Goal: Check status: Check status

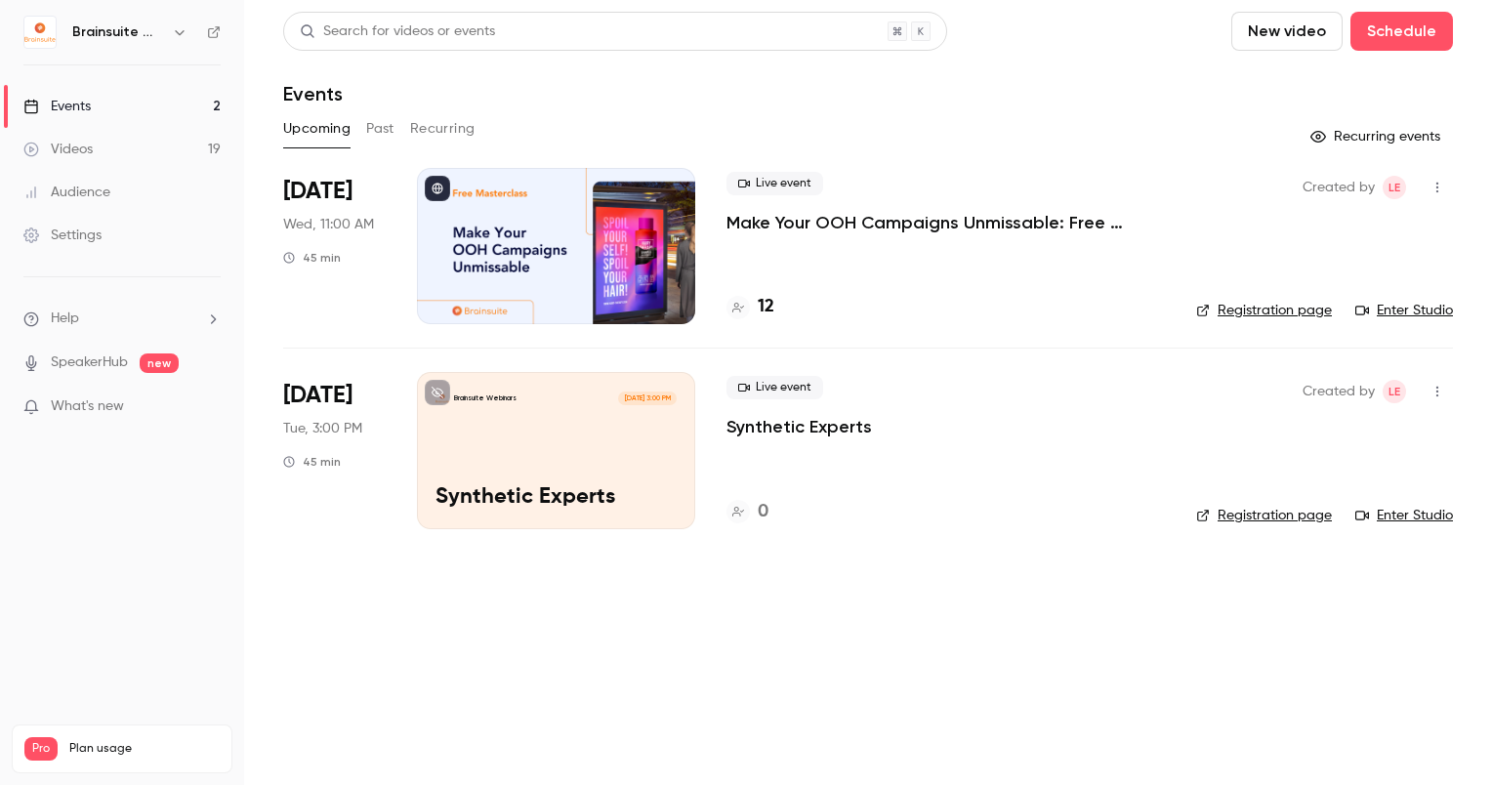
drag, startPoint x: 353, startPoint y: 126, endPoint x: 376, endPoint y: 128, distance: 22.5
click at [376, 128] on div "Upcoming Past Recurring" at bounding box center [868, 128] width 1170 height 31
click at [376, 128] on button "Past" at bounding box center [380, 128] width 28 height 31
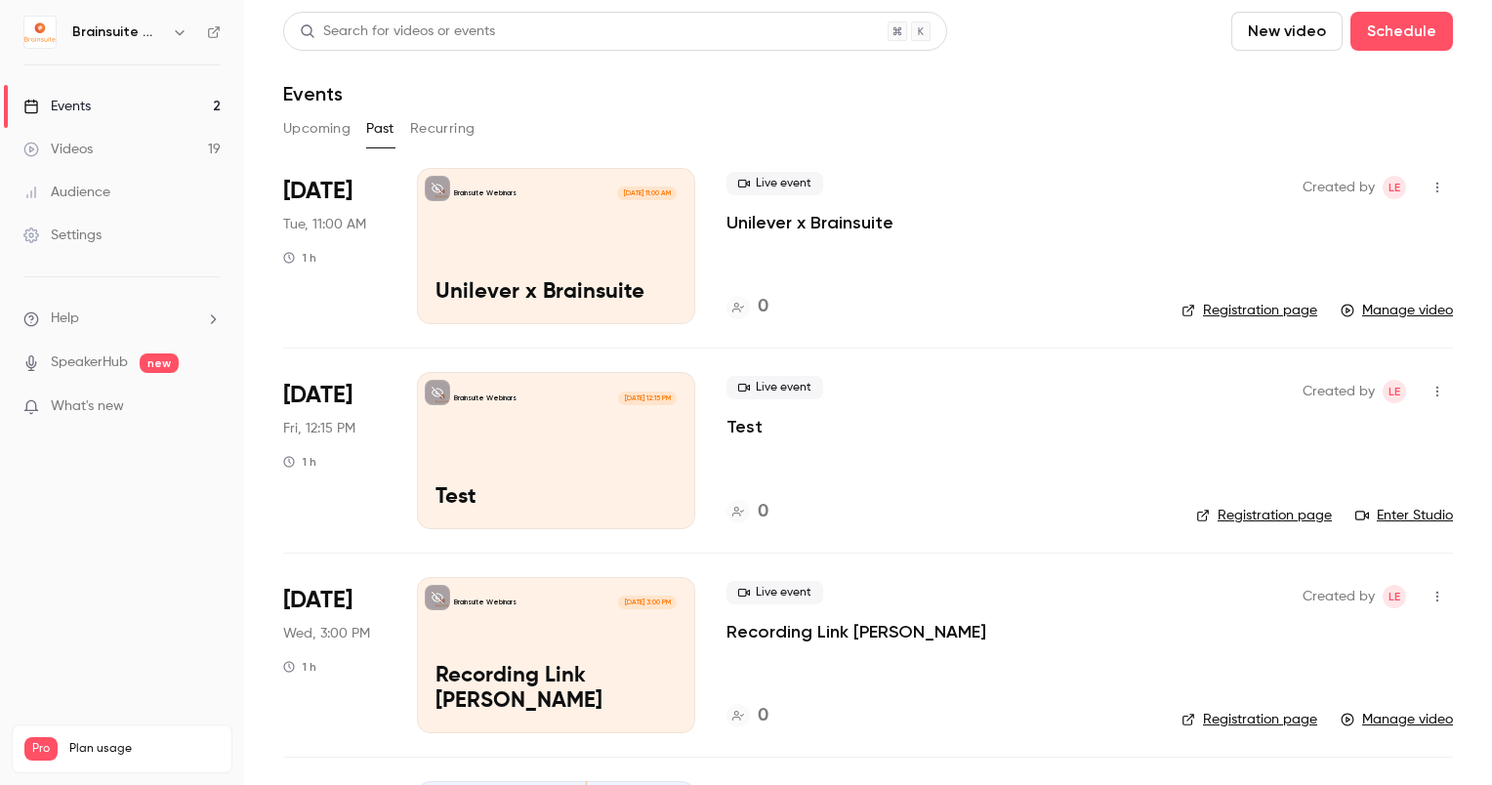
click at [453, 128] on button "Recurring" at bounding box center [442, 128] width 65 height 31
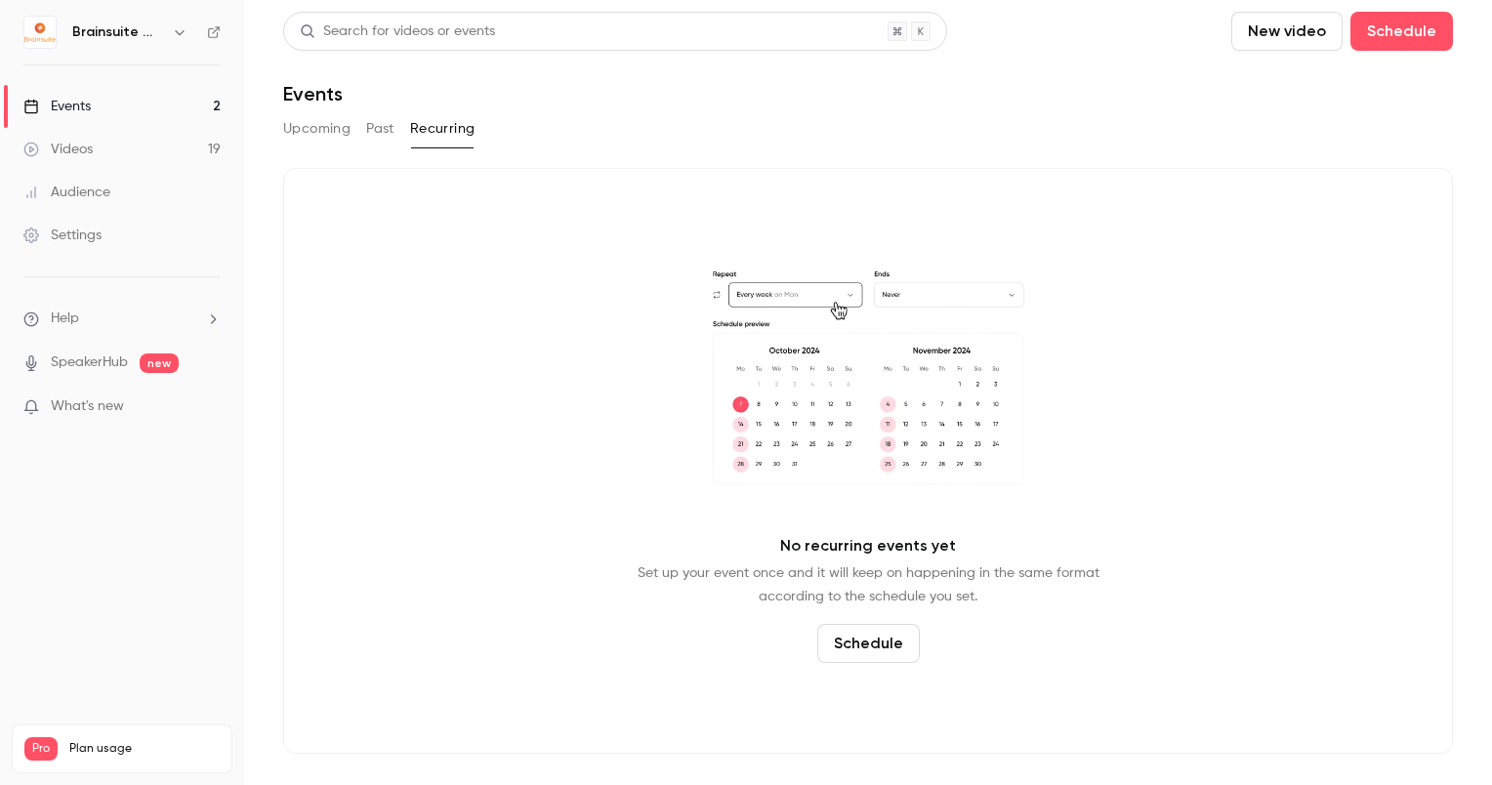
click at [327, 129] on button "Upcoming" at bounding box center [316, 128] width 67 height 31
